Goal: Obtain resource: Download file/media

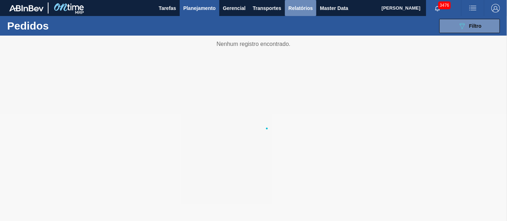
click at [306, 8] on span "Relatórios" at bounding box center [300, 8] width 24 height 9
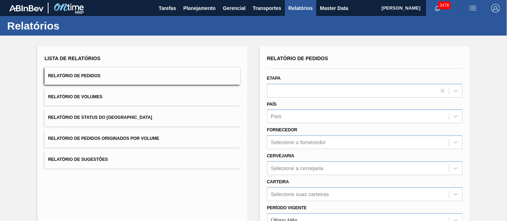
click at [116, 139] on span "Relatório de Pedidos Originados por Volume" at bounding box center [103, 138] width 111 height 5
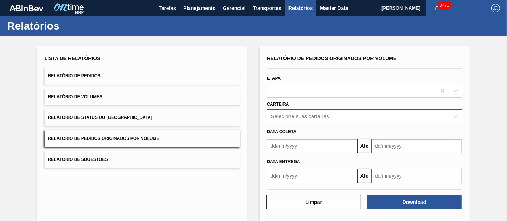
click at [278, 117] on div "Selecione suas carteiras" at bounding box center [365, 116] width 196 height 14
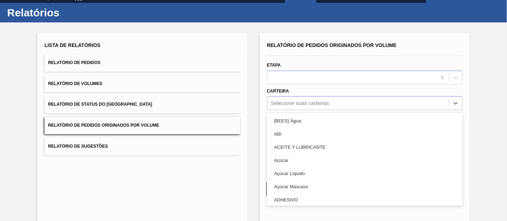
scroll to position [14, 0]
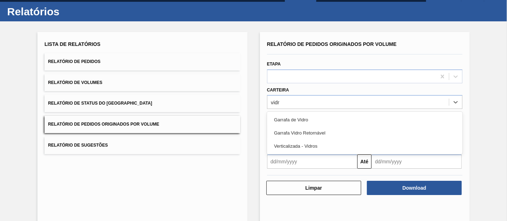
type input "vidro"
click at [289, 113] on div "Garrafa de Vidro" at bounding box center [365, 119] width 196 height 13
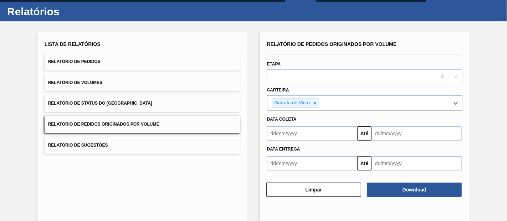
click at [295, 127] on input "text" at bounding box center [312, 134] width 90 height 14
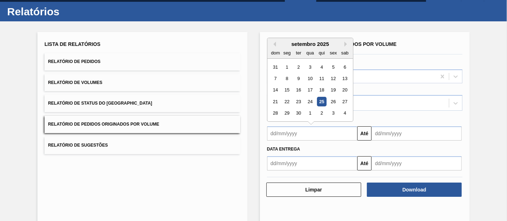
click at [296, 127] on input "text" at bounding box center [312, 134] width 90 height 14
click at [286, 66] on div "1" at bounding box center [287, 67] width 10 height 10
type input "[DATE]"
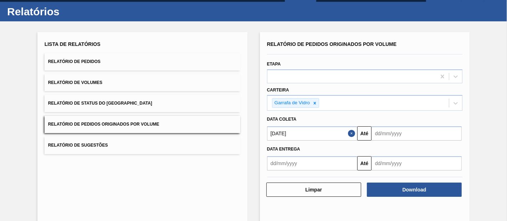
click at [400, 127] on input "text" at bounding box center [417, 134] width 90 height 14
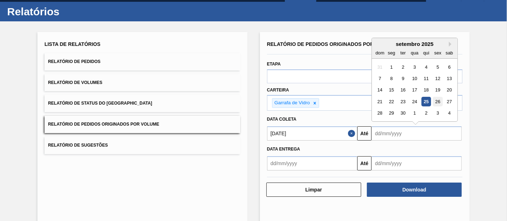
click at [439, 99] on div "26" at bounding box center [438, 102] width 10 height 10
type input "[DATE]"
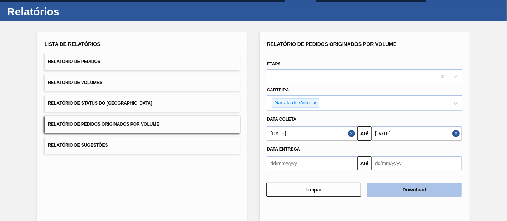
click at [416, 192] on button "Download" at bounding box center [414, 190] width 95 height 14
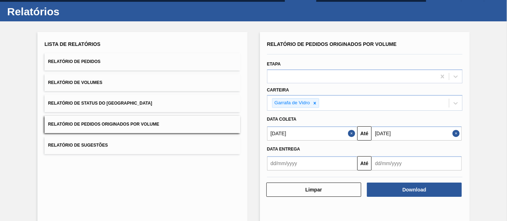
scroll to position [0, 0]
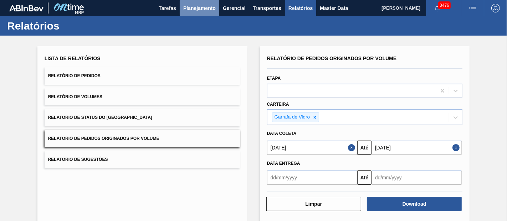
click at [193, 7] on span "Planejamento" at bounding box center [199, 8] width 32 height 9
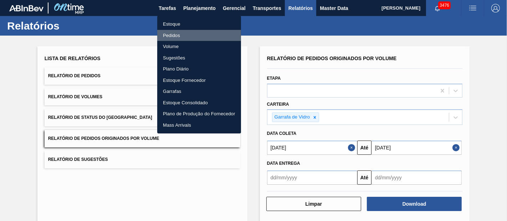
click at [172, 35] on li "Pedidos" at bounding box center [199, 35] width 84 height 11
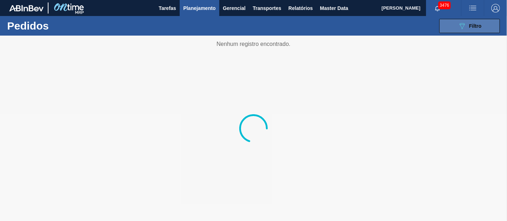
click at [475, 28] on span "Filtro" at bounding box center [475, 26] width 12 height 6
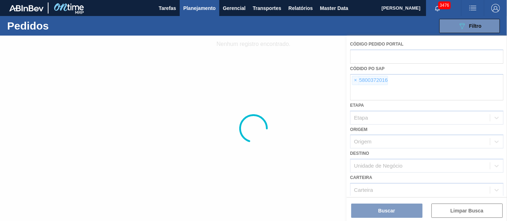
click at [356, 81] on div at bounding box center [253, 129] width 507 height 186
click at [355, 80] on div at bounding box center [253, 129] width 507 height 186
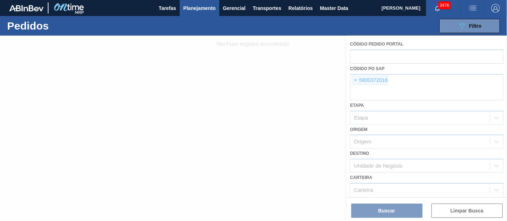
click at [355, 80] on div at bounding box center [253, 129] width 507 height 186
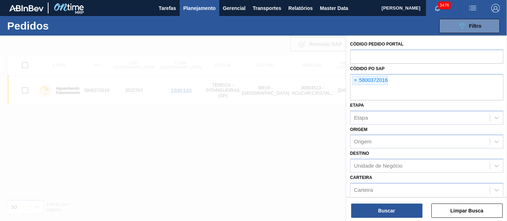
click at [355, 80] on span "×" at bounding box center [355, 80] width 7 height 9
click at [355, 87] on input "text" at bounding box center [426, 94] width 153 height 14
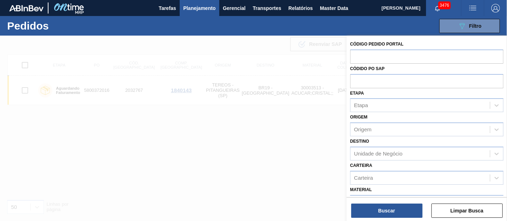
click at [355, 80] on input "text" at bounding box center [426, 81] width 153 height 14
paste input "5800366835"
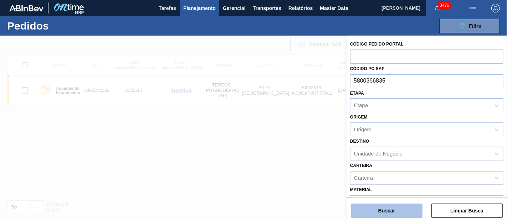
type input "5800366835"
click at [376, 209] on button "Buscar" at bounding box center [386, 211] width 71 height 14
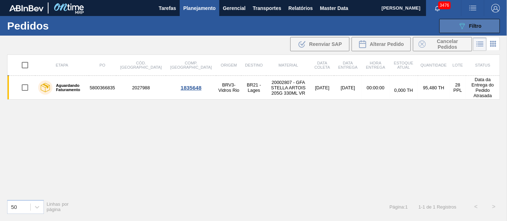
click at [459, 31] on button "089F7B8B-B2A5-4AFE-B5C0-19BA573D28AC Filtro" at bounding box center [469, 26] width 61 height 14
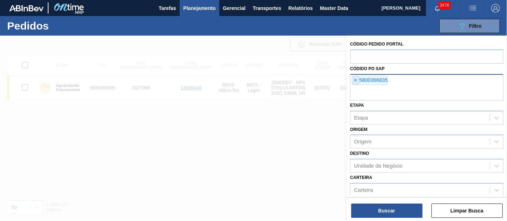
click at [356, 78] on span "×" at bounding box center [355, 80] width 7 height 9
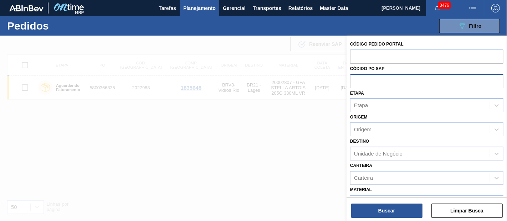
paste input "5800366777"
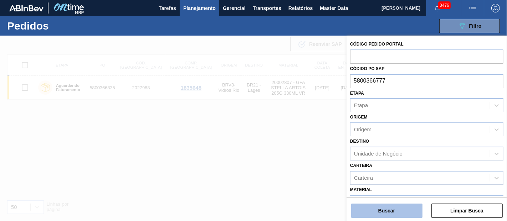
type input "5800366777"
click at [385, 206] on button "Buscar" at bounding box center [386, 211] width 71 height 14
